Goal: Communication & Community: Participate in discussion

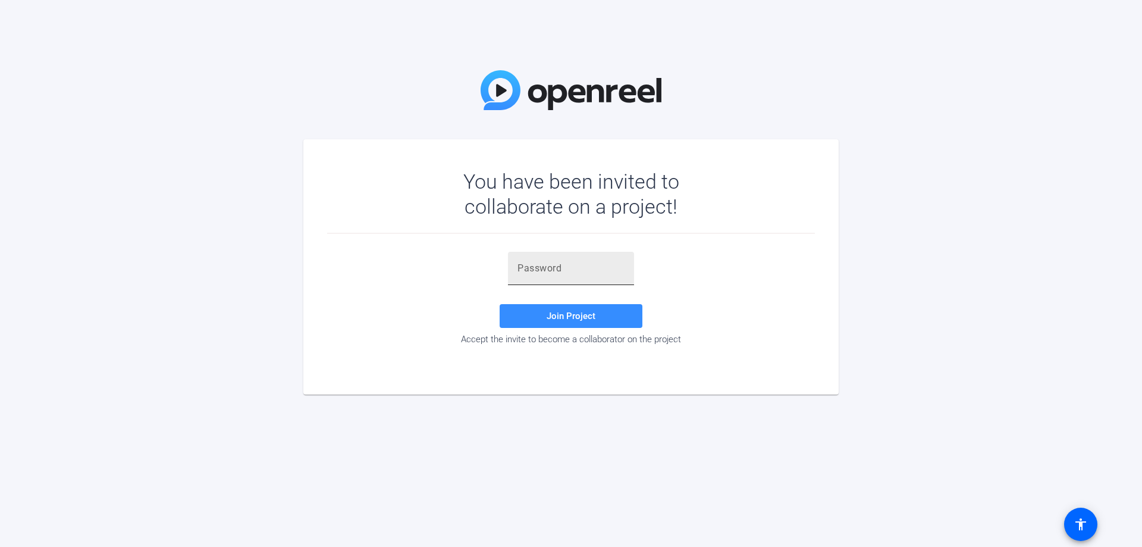
click at [565, 266] on input "text" at bounding box center [571, 268] width 107 height 14
paste input "%&yVV'"
click at [568, 317] on span "Join Project" at bounding box center [571, 316] width 49 height 11
click at [569, 319] on span "Join Project" at bounding box center [571, 316] width 49 height 11
click at [557, 268] on input "%&yVV'" at bounding box center [571, 268] width 107 height 14
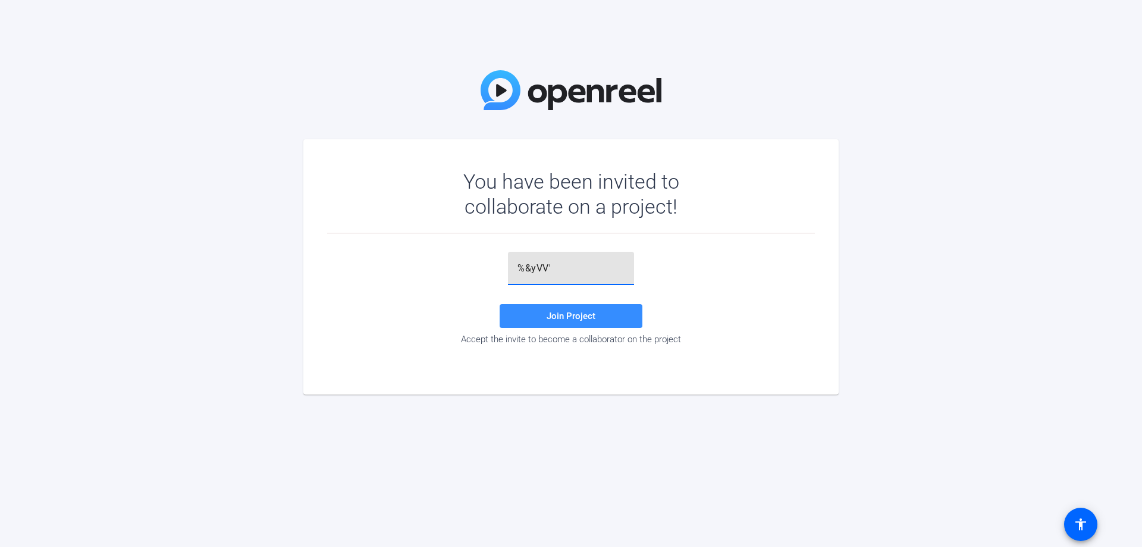
type input "%&yVV'"
click at [559, 312] on span "Join Project" at bounding box center [571, 316] width 49 height 11
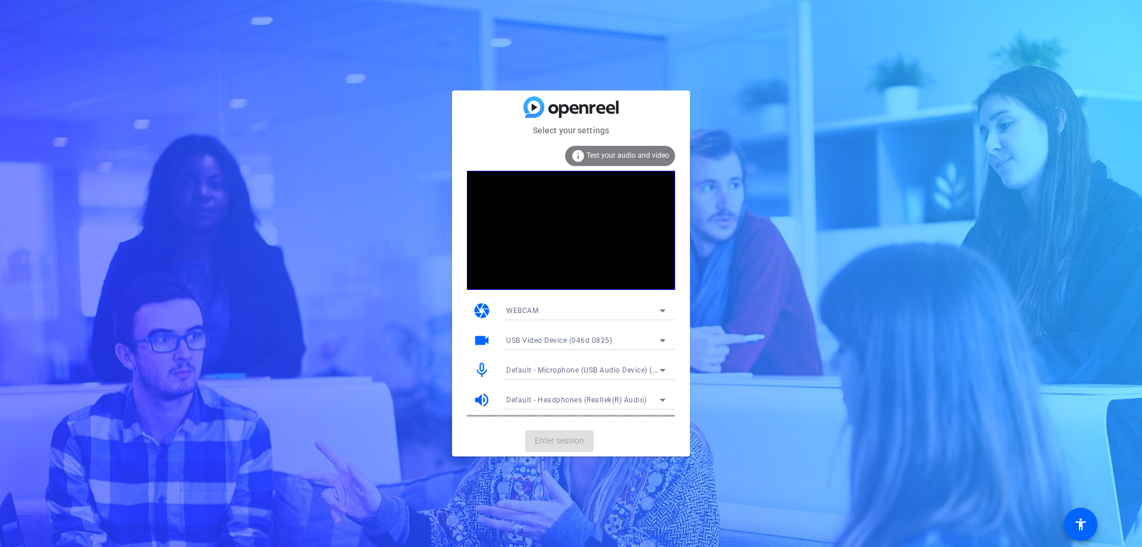
click at [662, 308] on icon at bounding box center [663, 310] width 14 height 14
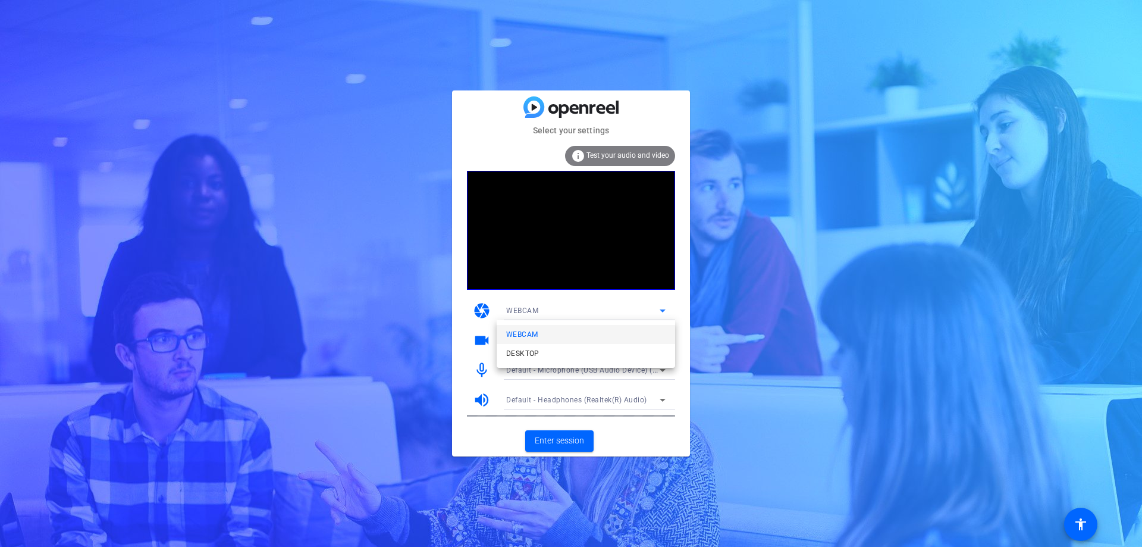
click at [578, 439] on div at bounding box center [571, 273] width 1142 height 547
click at [578, 439] on span "Enter session" at bounding box center [559, 440] width 49 height 12
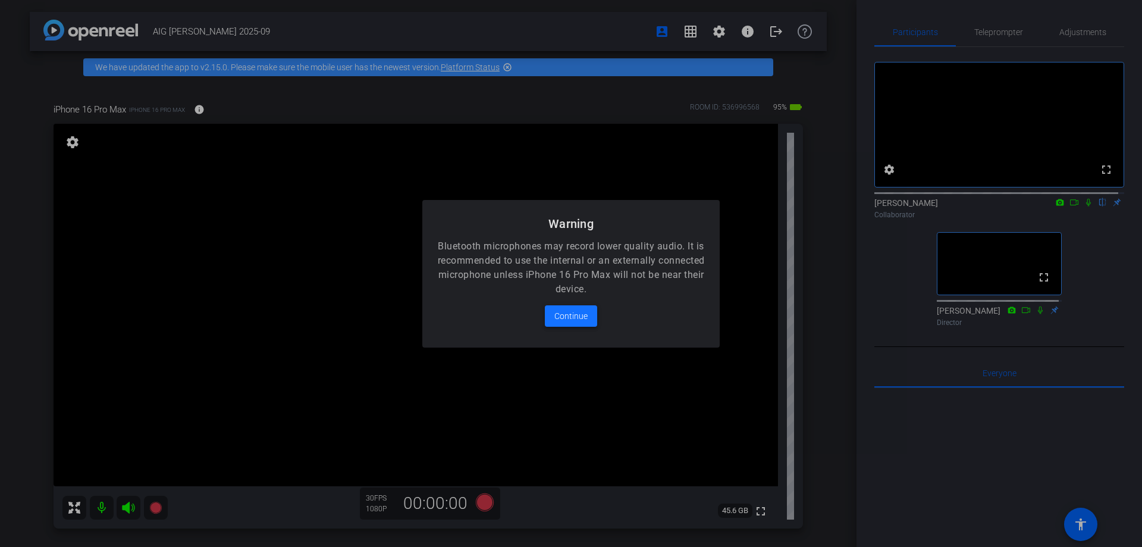
click at [583, 315] on span "Continue" at bounding box center [570, 316] width 33 height 14
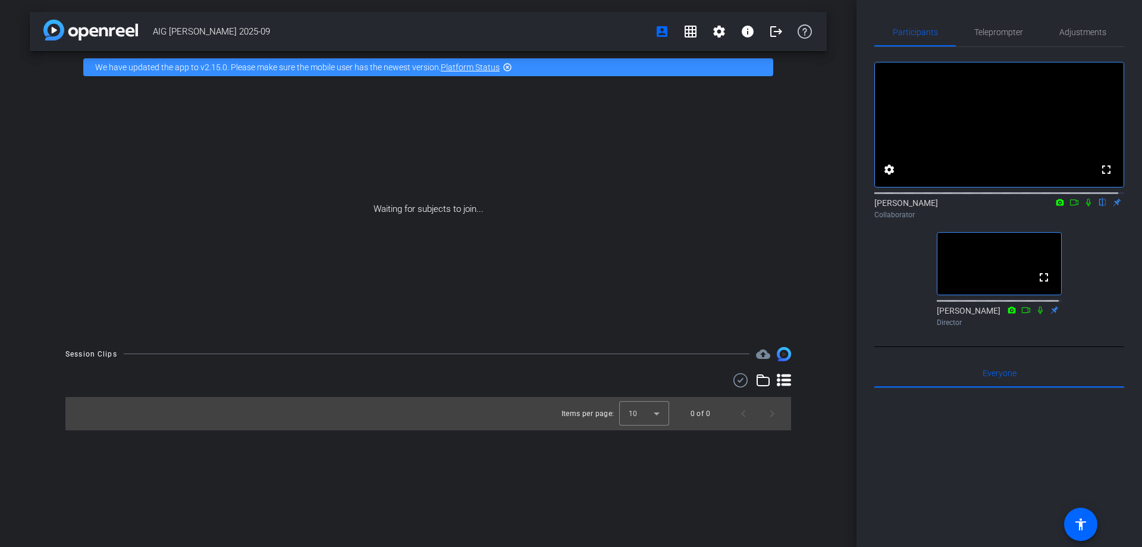
click at [1082, 208] on mat-icon at bounding box center [1088, 202] width 14 height 11
click at [1070, 205] on icon at bounding box center [1074, 202] width 8 height 6
click at [1084, 206] on icon at bounding box center [1089, 202] width 10 height 8
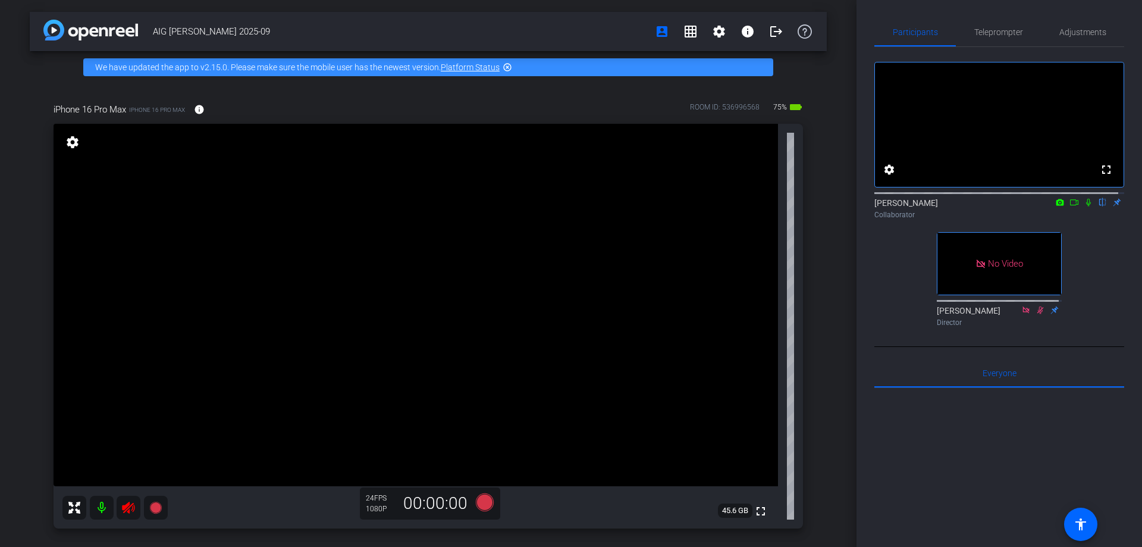
click at [130, 513] on icon at bounding box center [128, 507] width 14 height 14
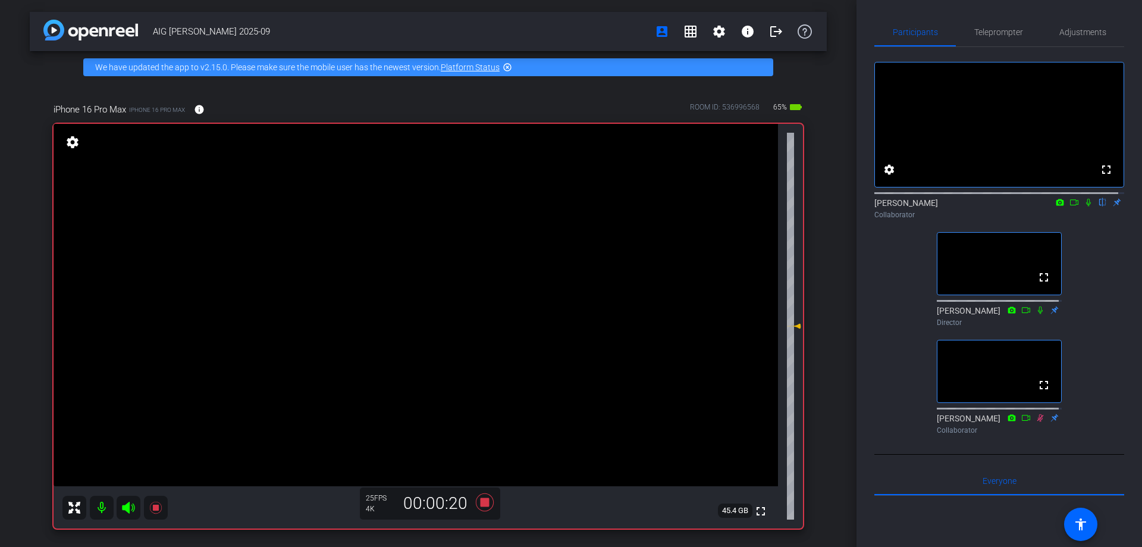
click at [1084, 206] on icon at bounding box center [1089, 202] width 10 height 8
click at [1086, 206] on icon at bounding box center [1088, 203] width 5 height 8
click at [1084, 206] on icon at bounding box center [1089, 202] width 10 height 8
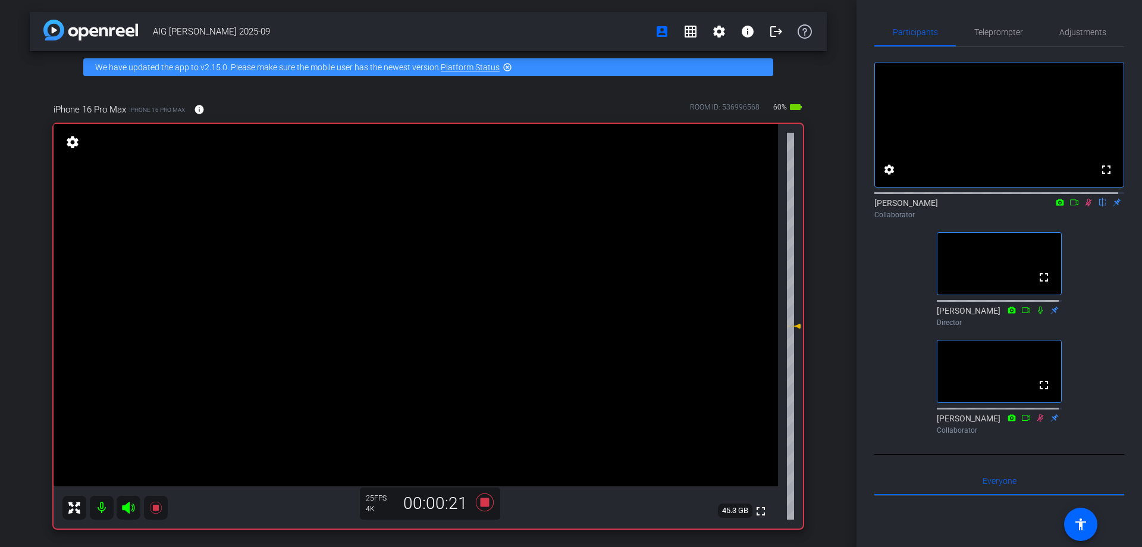
click at [1086, 206] on icon at bounding box center [1089, 203] width 7 height 8
click at [1086, 206] on icon at bounding box center [1088, 203] width 5 height 8
click at [1038, 314] on icon at bounding box center [1040, 310] width 5 height 8
click at [1086, 206] on icon at bounding box center [1089, 203] width 7 height 8
click at [1084, 206] on icon at bounding box center [1089, 202] width 10 height 8
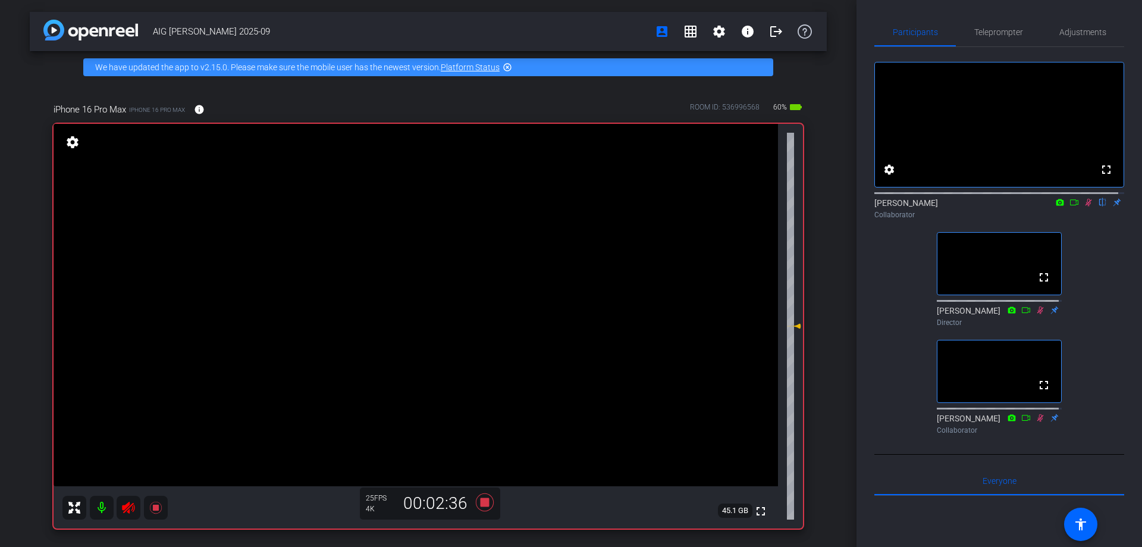
click at [1086, 206] on icon at bounding box center [1089, 203] width 7 height 8
click at [1084, 206] on icon at bounding box center [1089, 202] width 10 height 8
click at [1086, 206] on icon at bounding box center [1089, 203] width 7 height 8
click at [1084, 206] on icon at bounding box center [1089, 202] width 10 height 8
drag, startPoint x: 1084, startPoint y: 214, endPoint x: 1127, endPoint y: 321, distance: 115.5
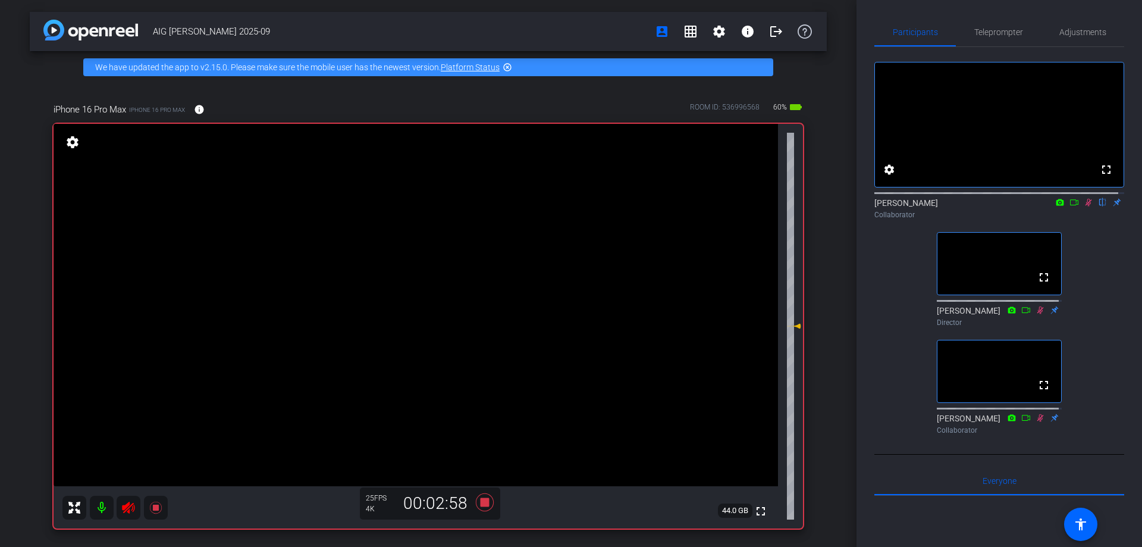
click at [1084, 206] on icon at bounding box center [1089, 202] width 10 height 8
click at [1085, 206] on icon at bounding box center [1089, 202] width 10 height 8
click at [1084, 206] on icon at bounding box center [1089, 202] width 10 height 8
click at [1085, 206] on icon at bounding box center [1089, 202] width 10 height 8
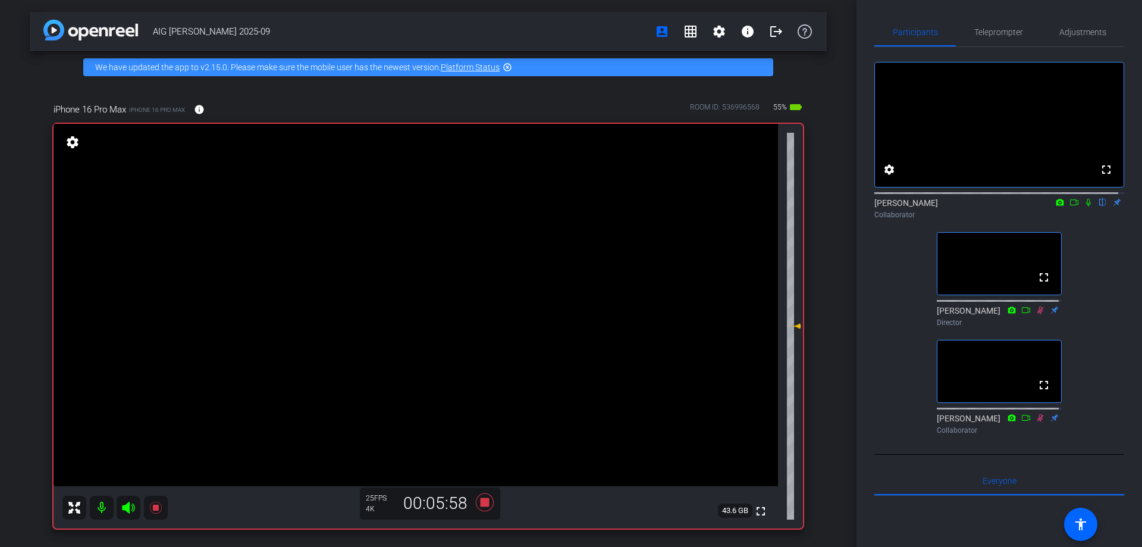
click at [1086, 206] on icon at bounding box center [1088, 203] width 5 height 8
click at [1084, 206] on icon at bounding box center [1089, 202] width 10 height 8
click at [1086, 206] on icon at bounding box center [1088, 203] width 5 height 8
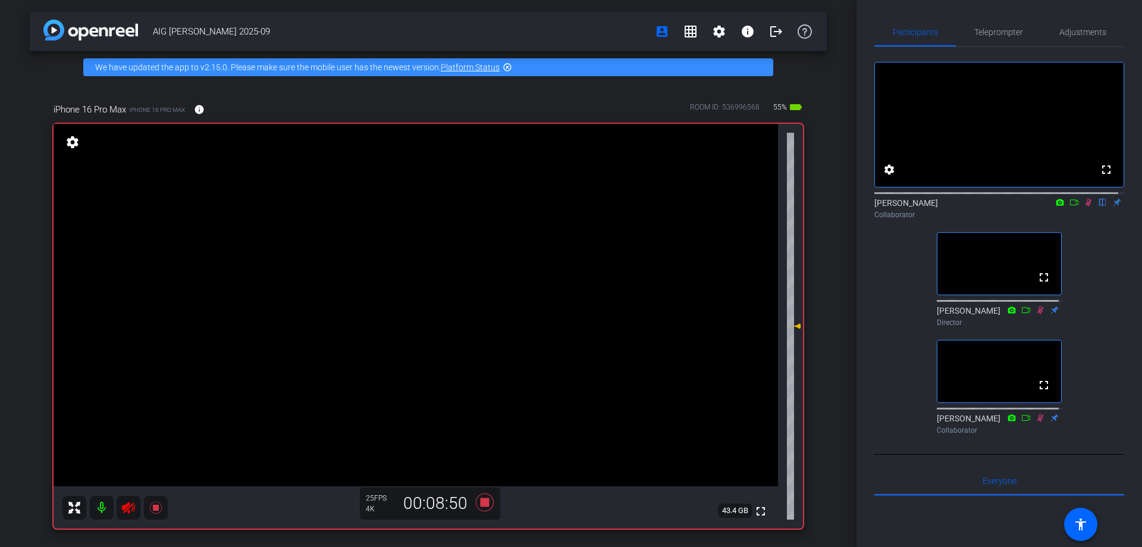
click at [1084, 206] on icon at bounding box center [1089, 202] width 10 height 8
click at [1086, 206] on icon at bounding box center [1089, 203] width 7 height 8
click at [1086, 206] on icon at bounding box center [1088, 203] width 5 height 8
click at [1086, 206] on icon at bounding box center [1089, 203] width 7 height 8
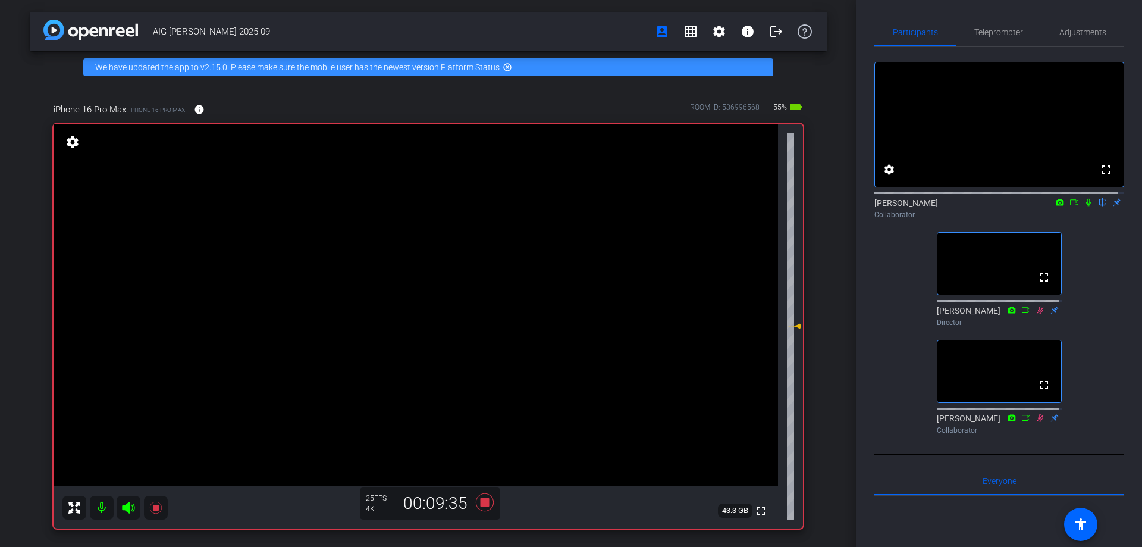
click at [1084, 206] on icon at bounding box center [1089, 202] width 10 height 8
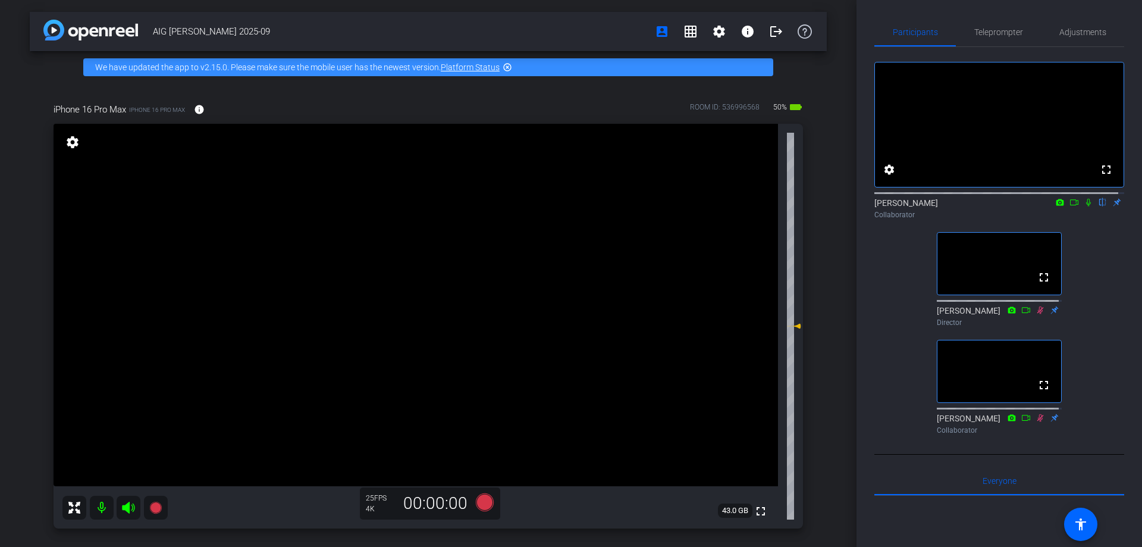
click at [1084, 206] on icon at bounding box center [1089, 202] width 10 height 8
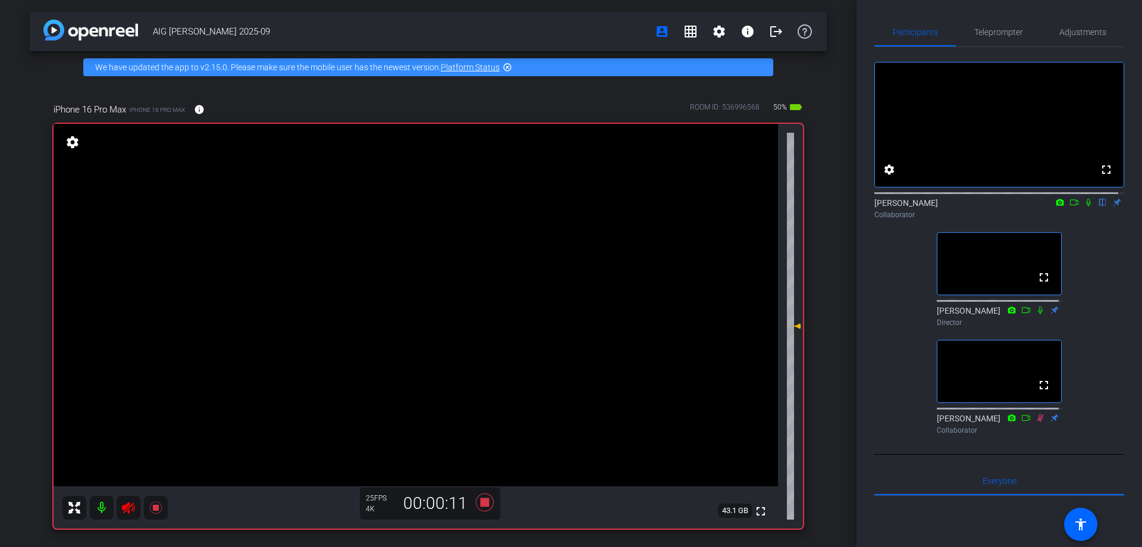
click at [1086, 206] on icon at bounding box center [1088, 203] width 5 height 8
click at [1086, 206] on icon at bounding box center [1089, 203] width 7 height 8
click at [1084, 206] on icon at bounding box center [1089, 202] width 10 height 8
click at [1086, 206] on icon at bounding box center [1089, 202] width 10 height 8
click at [1070, 206] on icon at bounding box center [1075, 202] width 10 height 8
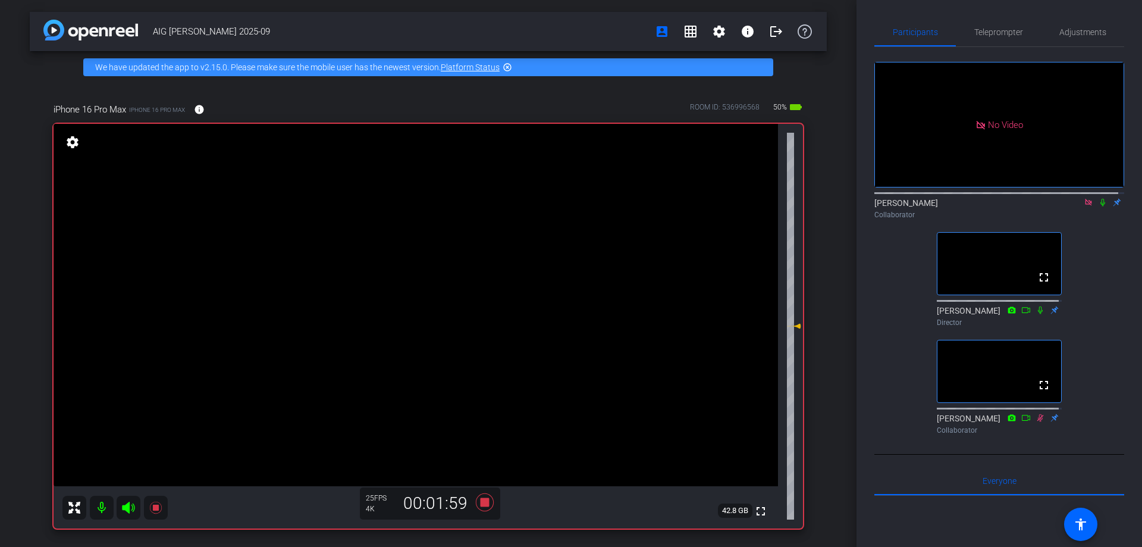
click at [1086, 206] on icon at bounding box center [1089, 202] width 10 height 8
click at [1096, 207] on mat-icon "flip" at bounding box center [1103, 201] width 14 height 11
click at [1084, 206] on icon at bounding box center [1089, 202] width 10 height 8
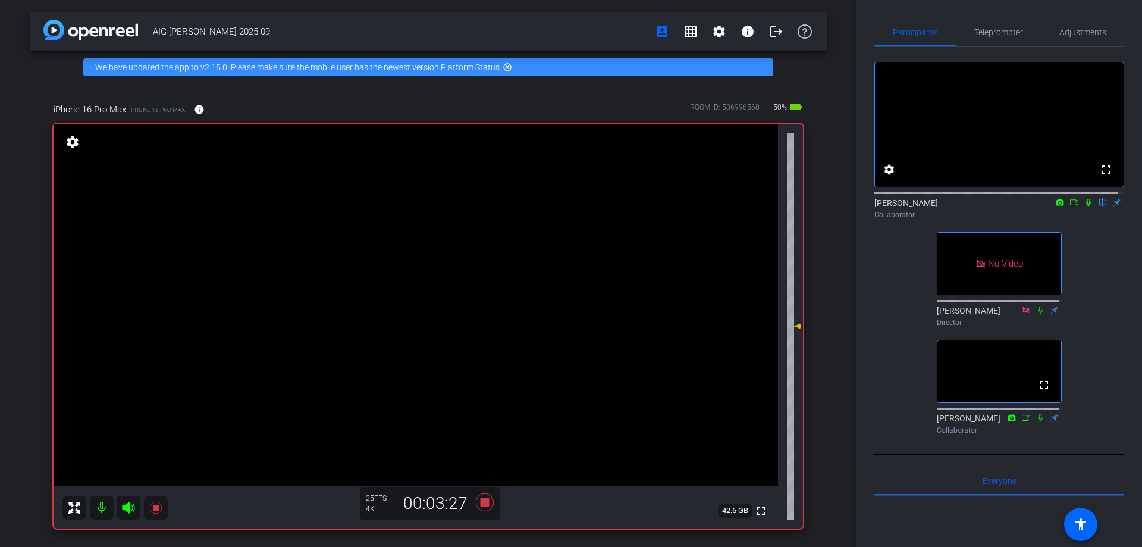
click at [1084, 206] on icon at bounding box center [1089, 202] width 10 height 8
click at [1086, 206] on icon at bounding box center [1089, 203] width 7 height 8
click at [1084, 206] on icon at bounding box center [1089, 202] width 10 height 8
click at [1086, 206] on icon at bounding box center [1088, 203] width 5 height 8
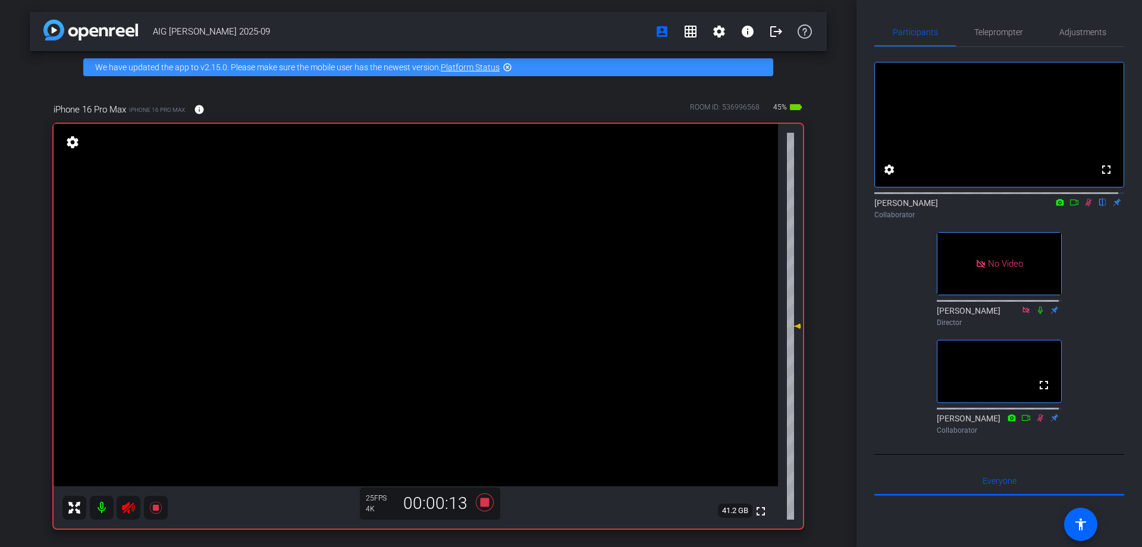
click at [1086, 206] on icon at bounding box center [1089, 203] width 7 height 8
click at [1086, 206] on icon at bounding box center [1088, 203] width 5 height 8
click at [1084, 206] on icon at bounding box center [1089, 202] width 10 height 8
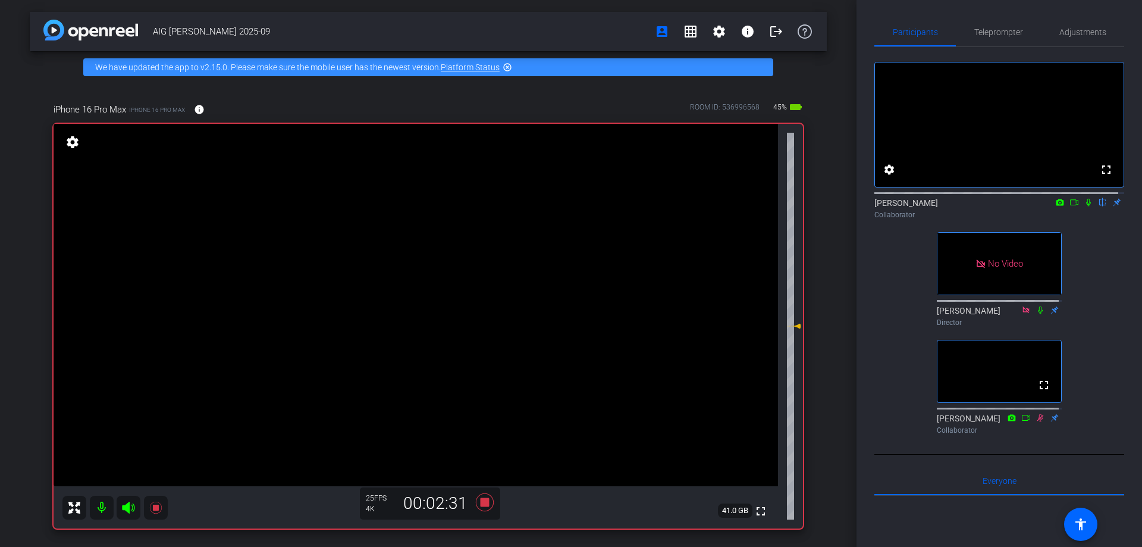
click at [1084, 206] on icon at bounding box center [1089, 202] width 10 height 8
click at [1086, 206] on icon at bounding box center [1089, 203] width 7 height 8
click at [1084, 206] on icon at bounding box center [1089, 202] width 10 height 8
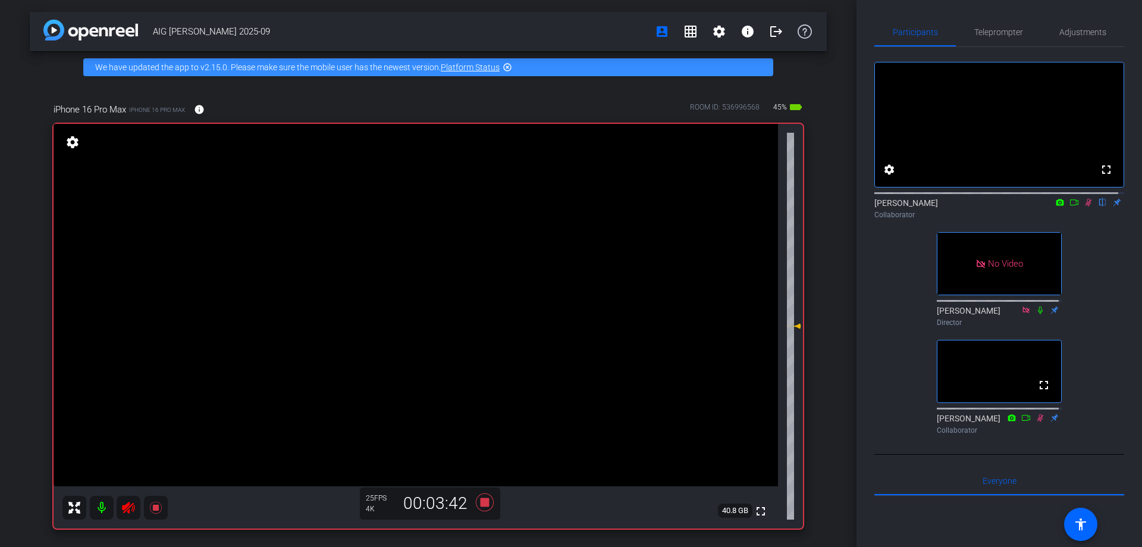
click at [1086, 206] on icon at bounding box center [1089, 203] width 7 height 8
click at [1086, 206] on icon at bounding box center [1089, 202] width 10 height 8
click at [1084, 206] on icon at bounding box center [1089, 202] width 10 height 8
click at [1086, 206] on icon at bounding box center [1088, 203] width 5 height 8
click at [1086, 206] on icon at bounding box center [1089, 203] width 7 height 8
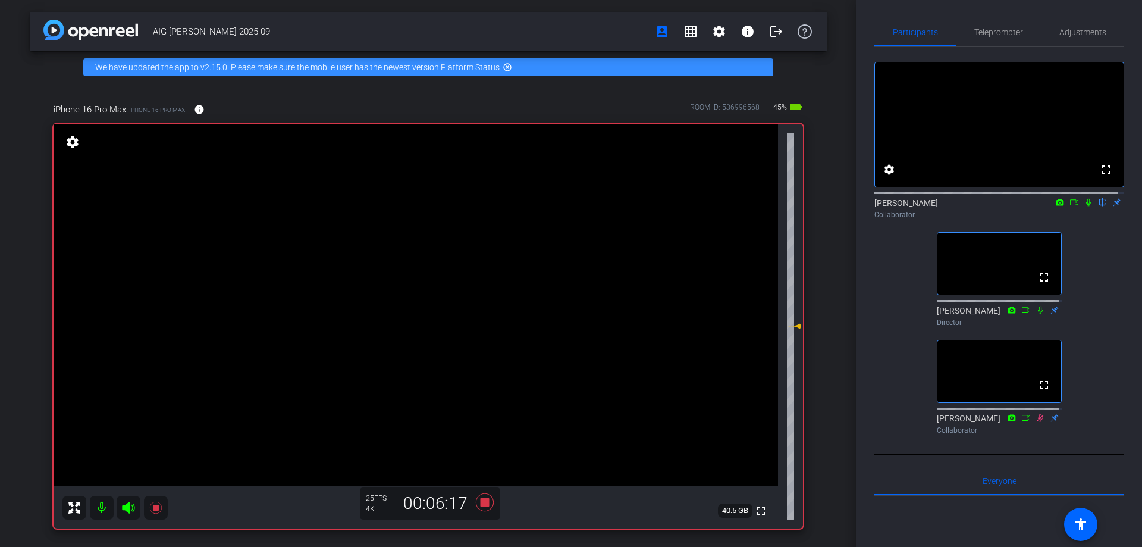
click at [1086, 206] on icon at bounding box center [1088, 203] width 5 height 8
drag, startPoint x: 1080, startPoint y: 212, endPoint x: 1087, endPoint y: 231, distance: 20.1
click at [1084, 206] on icon at bounding box center [1089, 202] width 10 height 8
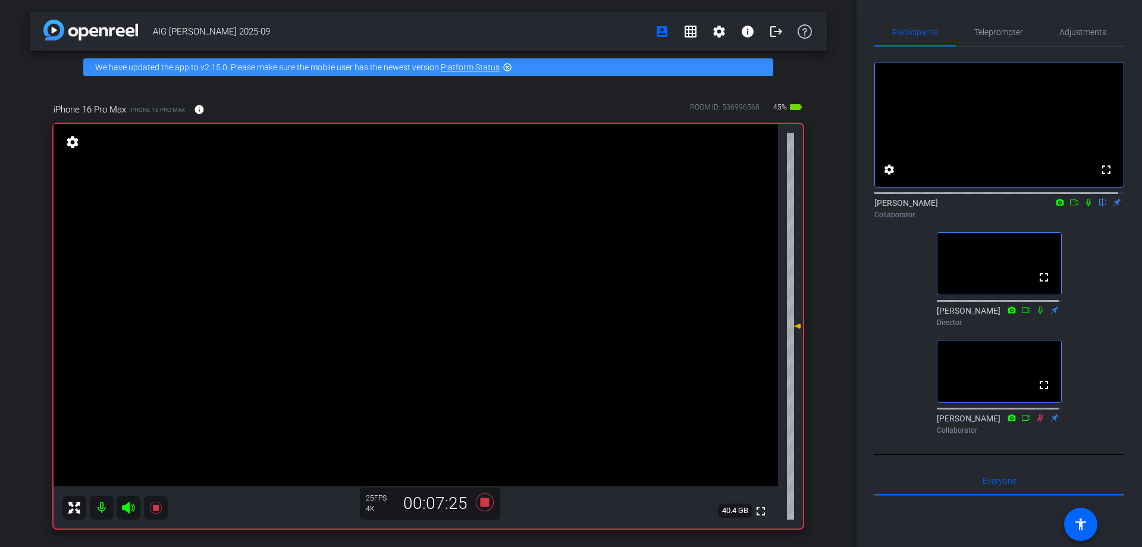
click at [1084, 206] on icon at bounding box center [1089, 202] width 10 height 8
click at [1086, 206] on icon at bounding box center [1089, 203] width 7 height 8
click at [1086, 206] on icon at bounding box center [1088, 203] width 5 height 8
click at [1084, 206] on icon at bounding box center [1089, 202] width 10 height 8
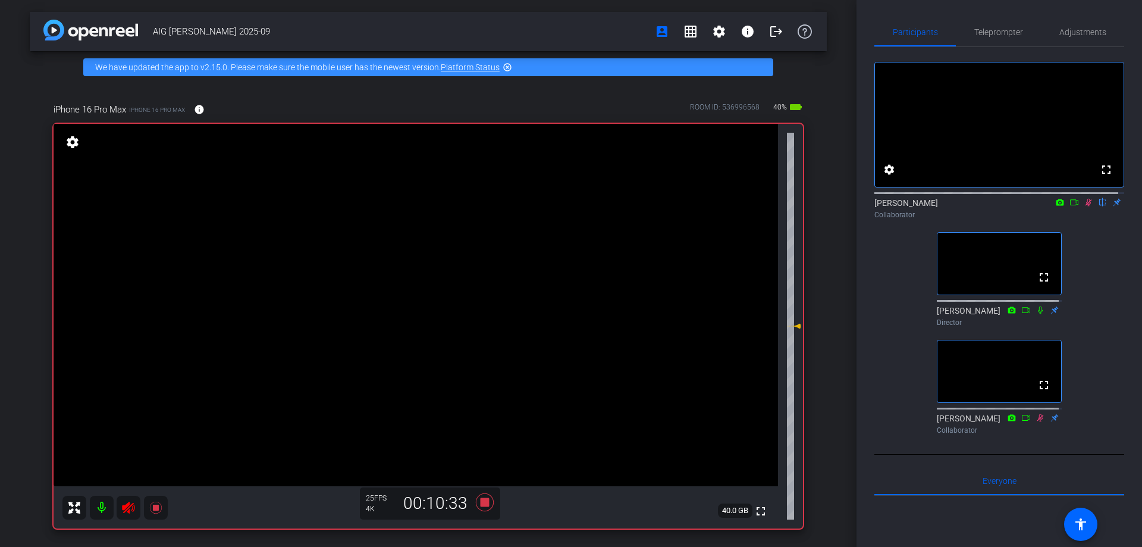
click at [1084, 206] on icon at bounding box center [1089, 202] width 10 height 8
click at [1086, 206] on icon at bounding box center [1088, 203] width 5 height 8
click at [1084, 206] on icon at bounding box center [1089, 202] width 10 height 8
click at [1084, 208] on mat-icon at bounding box center [1088, 202] width 14 height 11
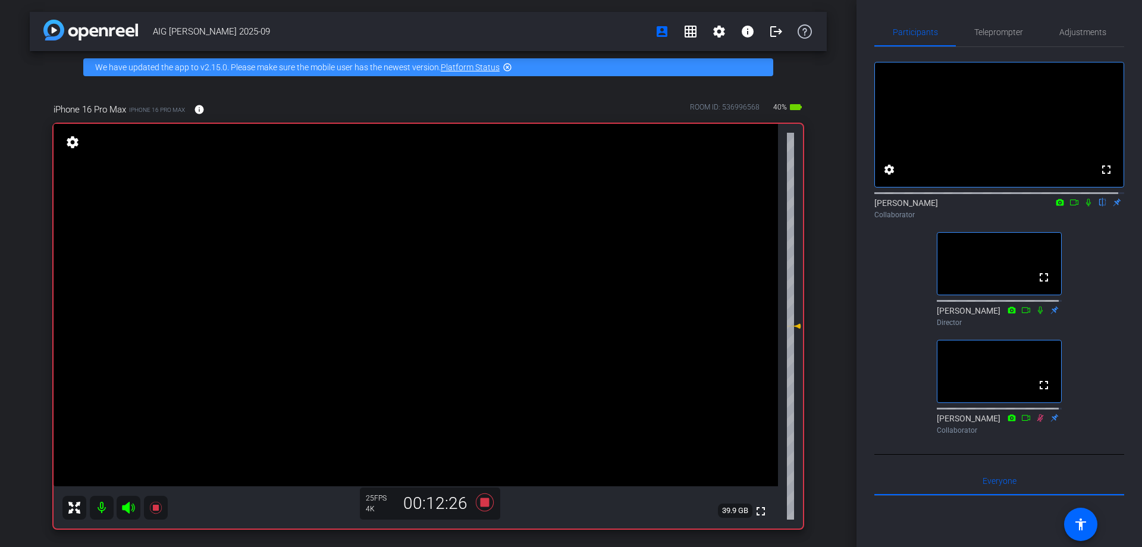
click at [1084, 206] on icon at bounding box center [1089, 202] width 10 height 8
click at [1105, 296] on div "fullscreen settings [PERSON_NAME] flip Collaborator fullscreen [PERSON_NAME] Di…" at bounding box center [999, 243] width 250 height 392
click at [1084, 206] on icon at bounding box center [1089, 202] width 10 height 8
click at [1086, 206] on icon at bounding box center [1088, 203] width 5 height 8
click at [1086, 206] on icon at bounding box center [1089, 203] width 7 height 8
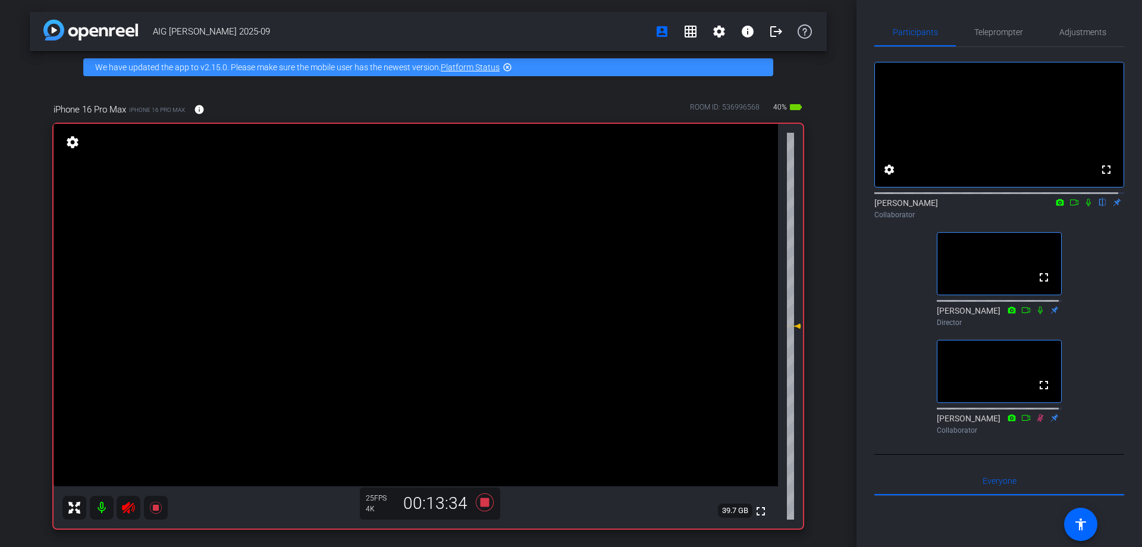
click at [1086, 206] on icon at bounding box center [1088, 203] width 5 height 8
click at [1084, 206] on icon at bounding box center [1089, 202] width 10 height 8
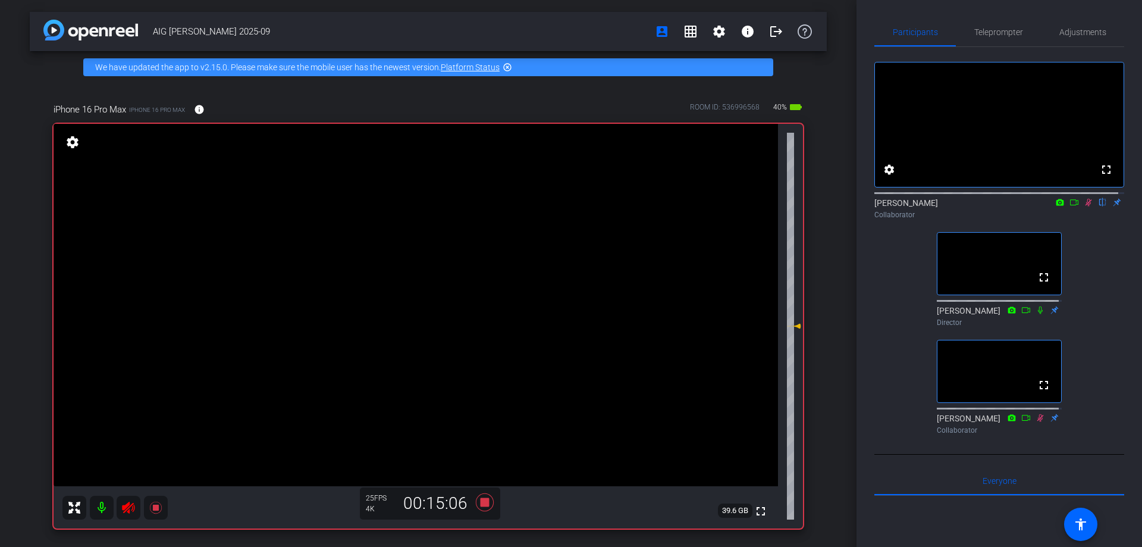
click at [1083, 208] on mat-icon at bounding box center [1088, 202] width 14 height 11
click at [1086, 206] on icon at bounding box center [1088, 203] width 5 height 8
click at [1086, 206] on icon at bounding box center [1089, 203] width 7 height 8
click at [1084, 206] on icon at bounding box center [1089, 202] width 10 height 8
click at [1086, 206] on icon at bounding box center [1089, 203] width 7 height 8
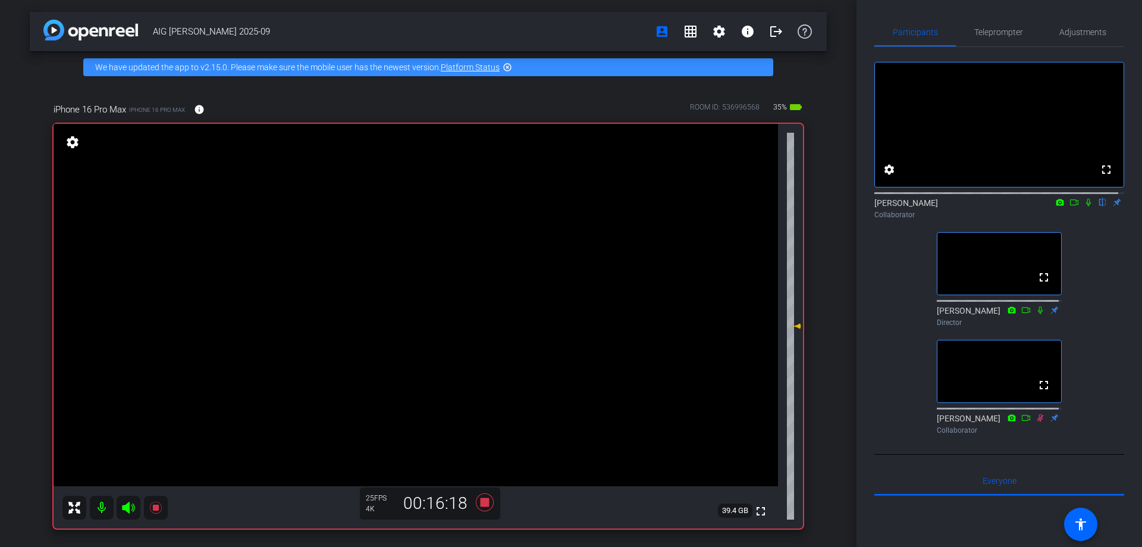
click at [1086, 206] on icon at bounding box center [1089, 202] width 10 height 8
drag, startPoint x: 1081, startPoint y: 212, endPoint x: 1098, endPoint y: 287, distance: 76.3
click at [1084, 206] on icon at bounding box center [1089, 202] width 10 height 8
click at [1086, 206] on icon at bounding box center [1088, 203] width 5 height 8
drag, startPoint x: 1080, startPoint y: 214, endPoint x: 1088, endPoint y: 224, distance: 12.7
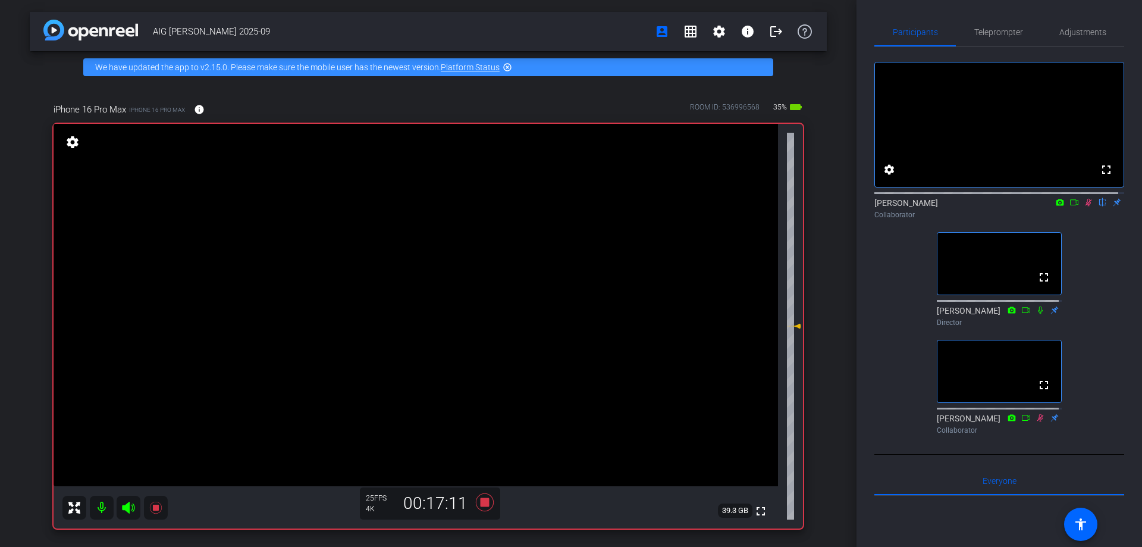
click at [1084, 206] on icon at bounding box center [1089, 202] width 10 height 8
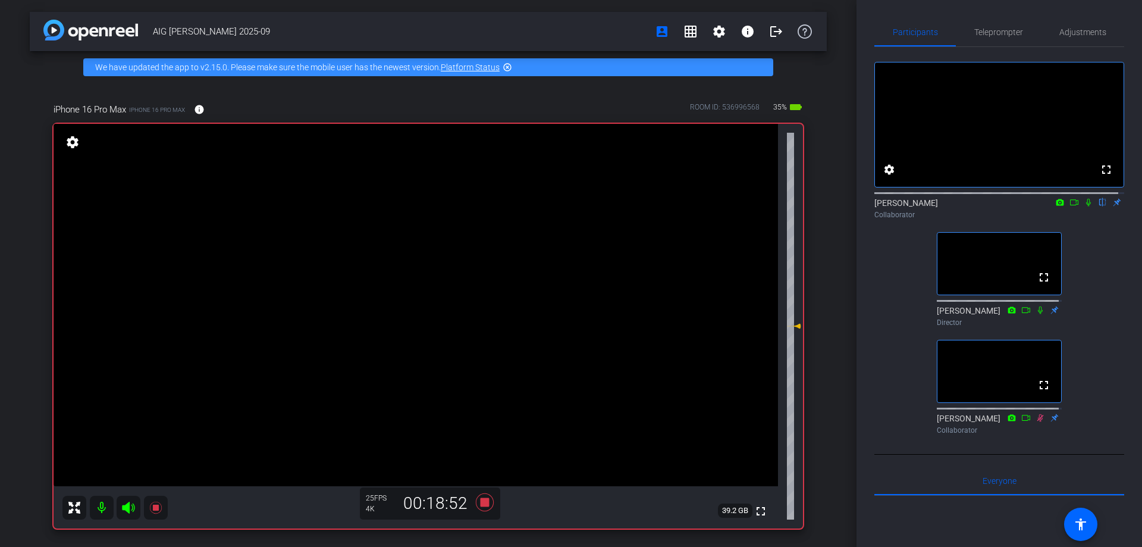
click at [1084, 206] on icon at bounding box center [1089, 202] width 10 height 8
click at [1086, 206] on icon at bounding box center [1089, 203] width 7 height 8
click at [1084, 206] on icon at bounding box center [1089, 202] width 10 height 8
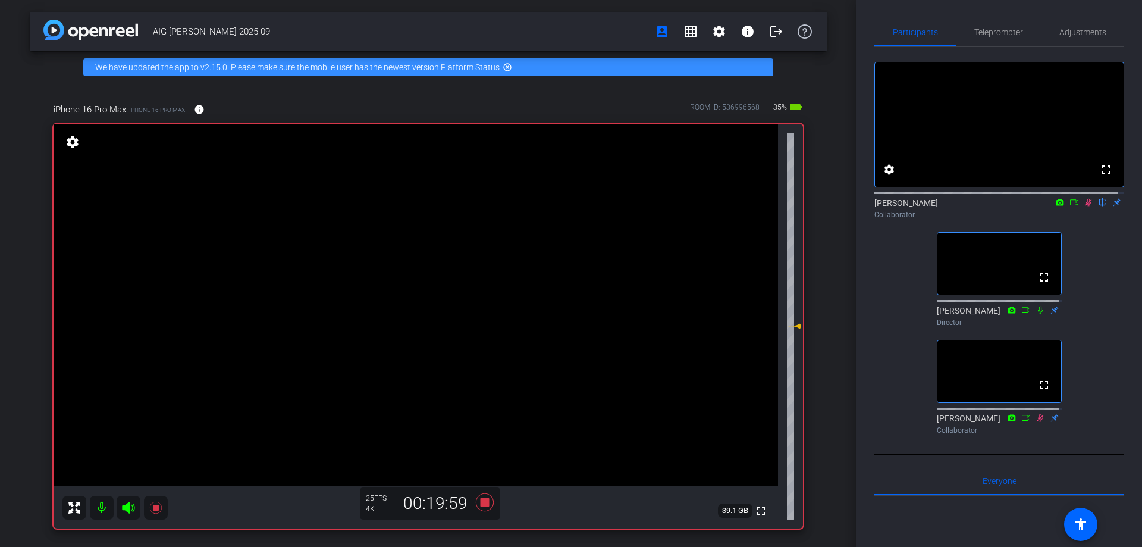
drag, startPoint x: 1085, startPoint y: 214, endPoint x: 1084, endPoint y: 221, distance: 6.7
click at [1084, 206] on icon at bounding box center [1089, 202] width 10 height 8
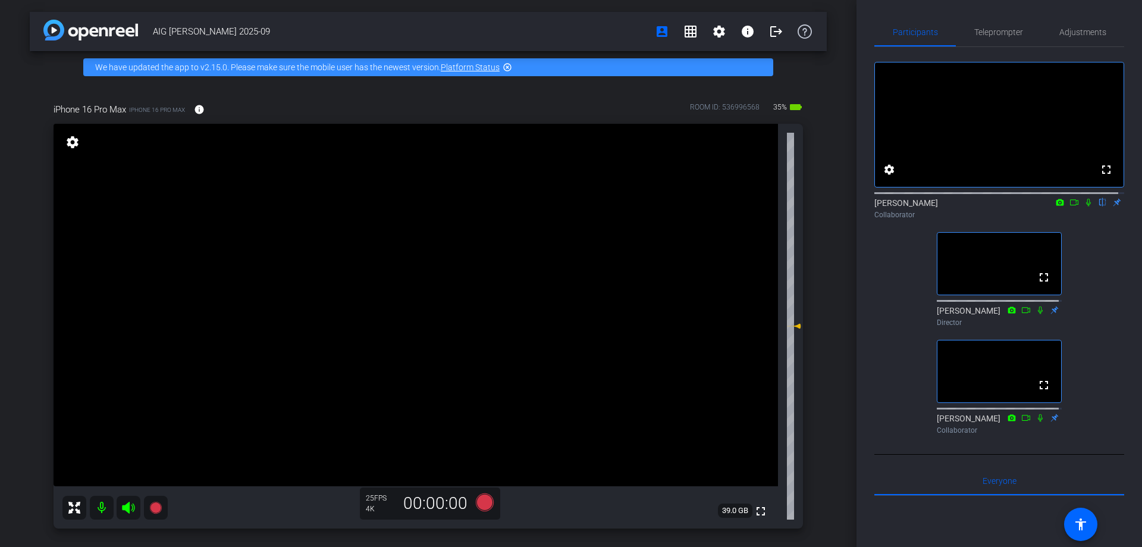
click at [1084, 206] on icon at bounding box center [1089, 202] width 10 height 8
click at [133, 509] on icon at bounding box center [128, 507] width 12 height 12
click at [101, 512] on mat-icon at bounding box center [102, 508] width 24 height 24
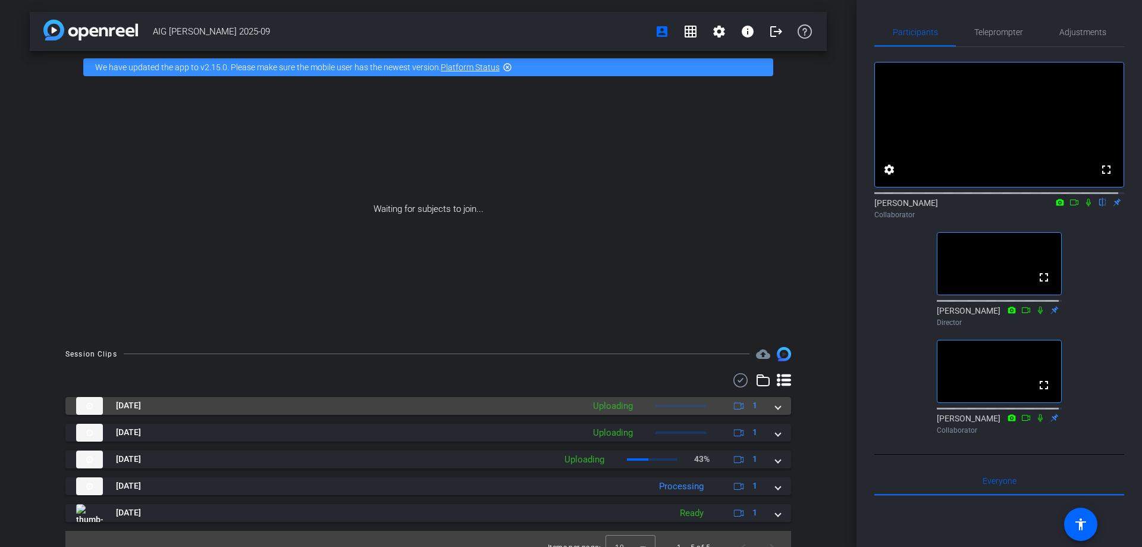
scroll to position [17, 0]
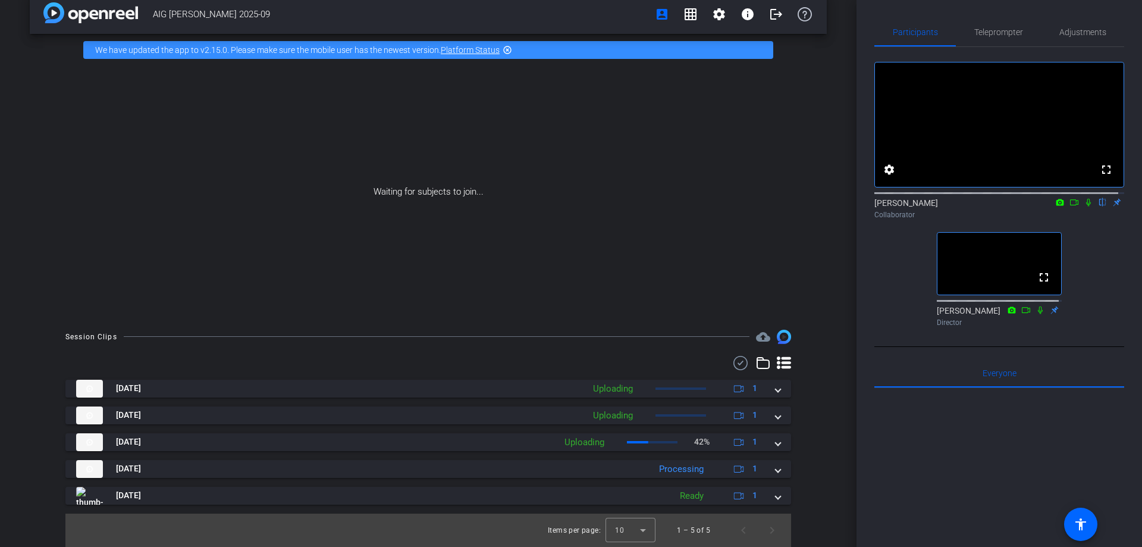
click at [1071, 208] on mat-icon at bounding box center [1074, 202] width 14 height 11
click at [1098, 206] on icon at bounding box center [1103, 202] width 10 height 8
click at [1037, 314] on icon at bounding box center [1041, 310] width 10 height 8
click at [1021, 314] on icon at bounding box center [1026, 310] width 10 height 8
click at [1036, 314] on icon at bounding box center [1041, 310] width 10 height 8
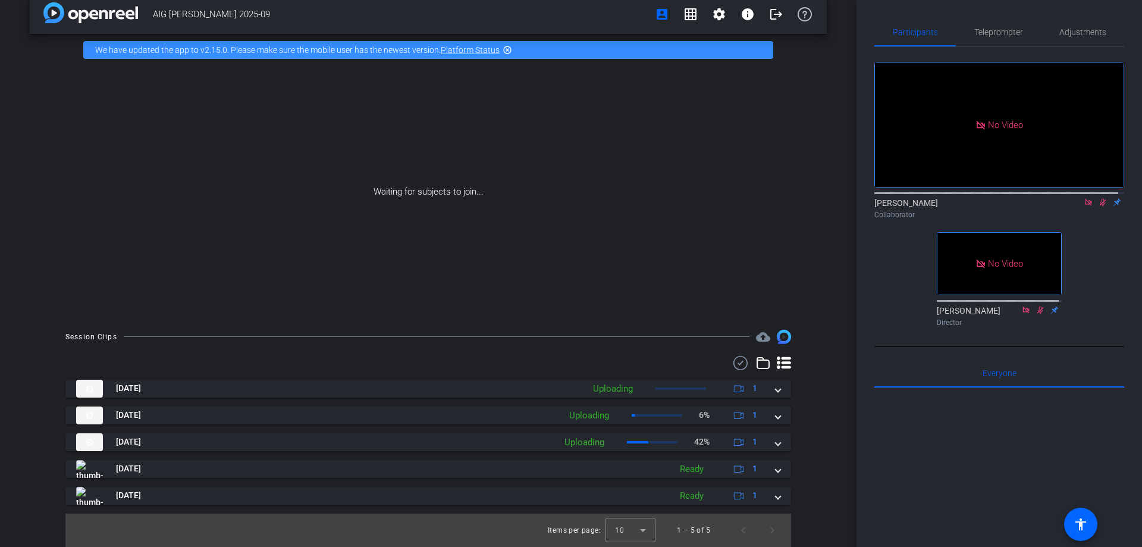
click at [1100, 206] on icon at bounding box center [1103, 203] width 7 height 8
click at [1085, 205] on icon at bounding box center [1088, 202] width 7 height 7
click at [1087, 206] on icon at bounding box center [1089, 202] width 10 height 8
click at [1081, 208] on mat-icon at bounding box center [1088, 202] width 14 height 11
click at [1071, 206] on icon at bounding box center [1075, 202] width 10 height 8
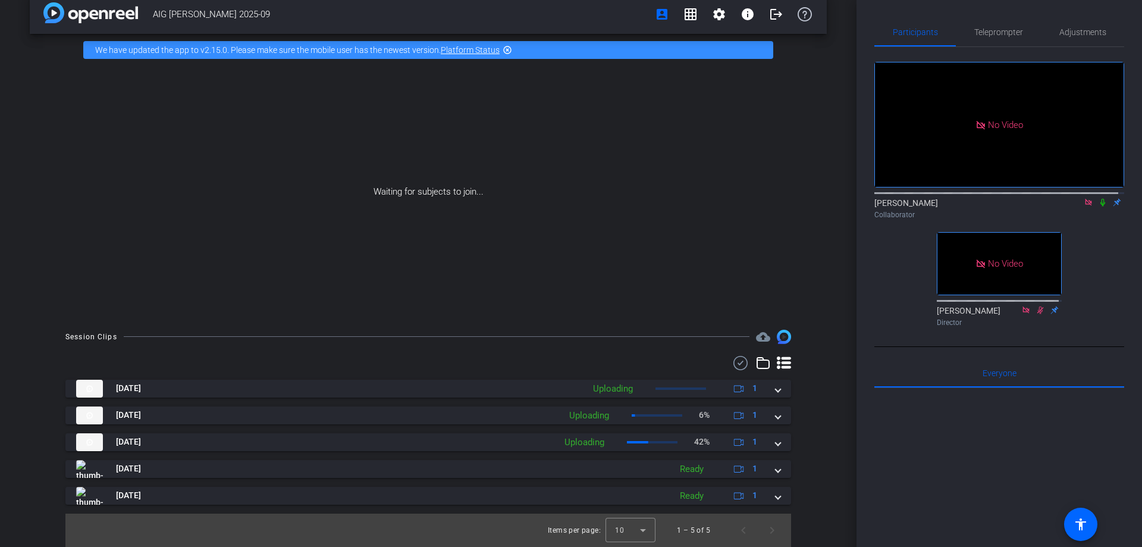
click at [1098, 206] on icon at bounding box center [1103, 202] width 10 height 8
click at [1086, 205] on icon at bounding box center [1088, 202] width 7 height 7
click at [1084, 206] on icon at bounding box center [1089, 202] width 10 height 8
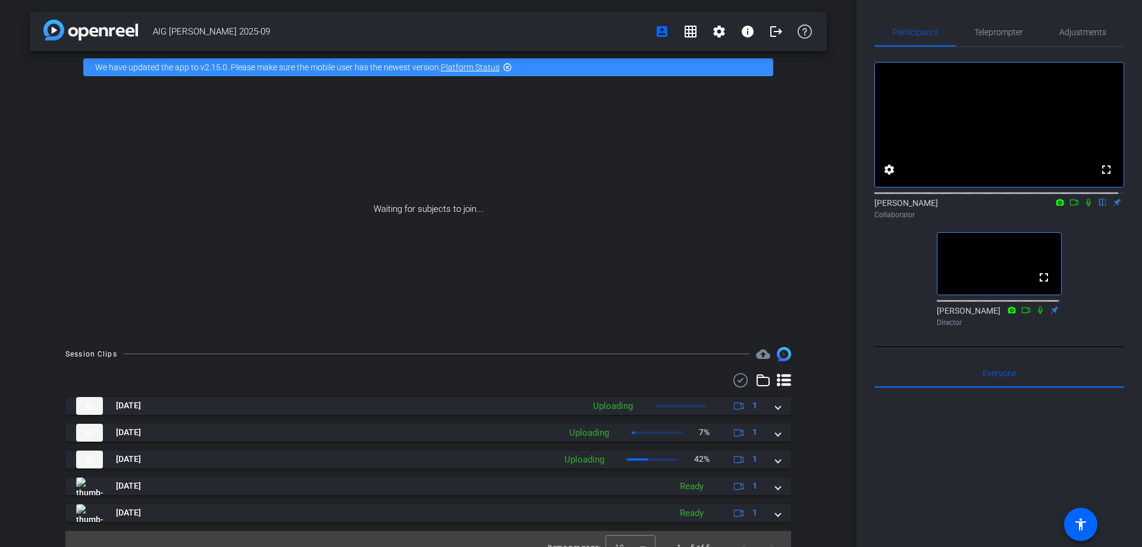
click at [1084, 206] on icon at bounding box center [1089, 202] width 10 height 8
click at [1070, 206] on icon at bounding box center [1075, 202] width 10 height 8
